Goal: Find specific page/section: Find specific page/section

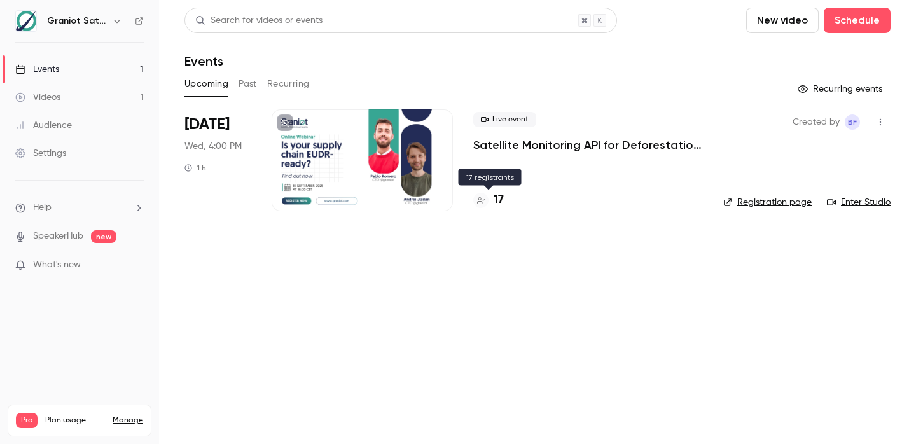
click at [501, 200] on h4 "17" at bounding box center [499, 200] width 10 height 17
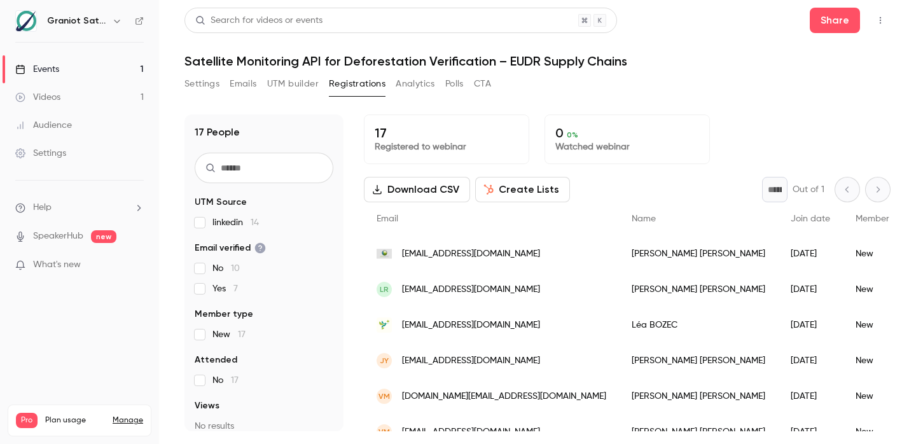
click at [88, 62] on link "Events 1" at bounding box center [79, 69] width 159 height 28
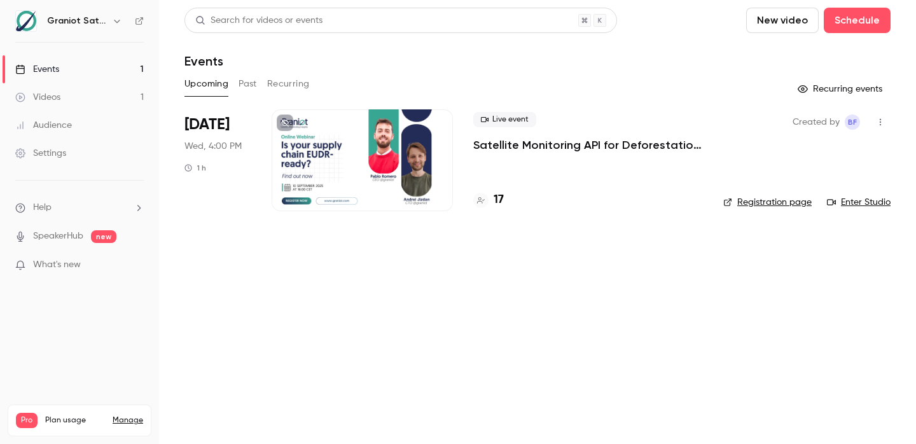
click at [104, 67] on link "Events 1" at bounding box center [79, 69] width 159 height 28
